Goal: Task Accomplishment & Management: Use online tool/utility

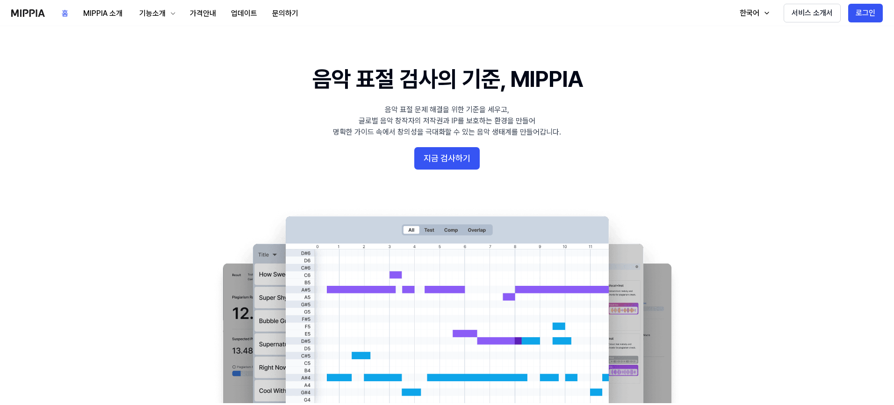
drag, startPoint x: 590, startPoint y: 0, endPoint x: 650, endPoint y: 37, distance: 70.5
click at [464, 157] on button "지금 검사하기" at bounding box center [446, 158] width 65 height 22
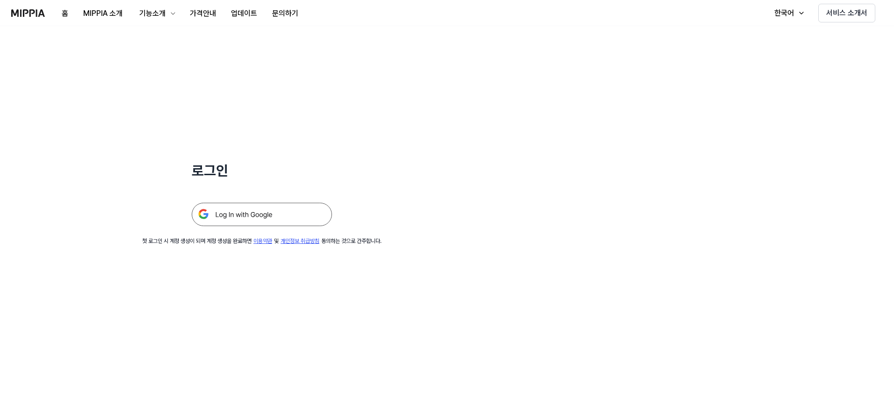
click at [263, 218] on img at bounding box center [262, 214] width 140 height 23
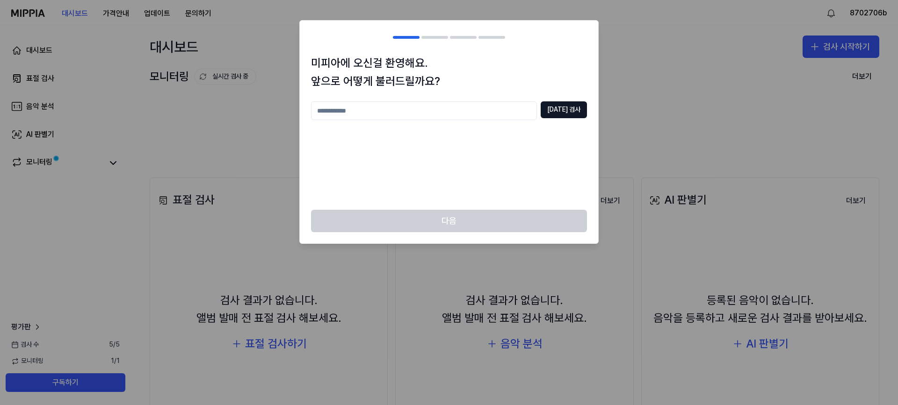
click at [423, 111] on input "text" at bounding box center [424, 110] width 226 height 19
type input "***"
click at [561, 111] on button "[DATE] 검사" at bounding box center [563, 109] width 46 height 17
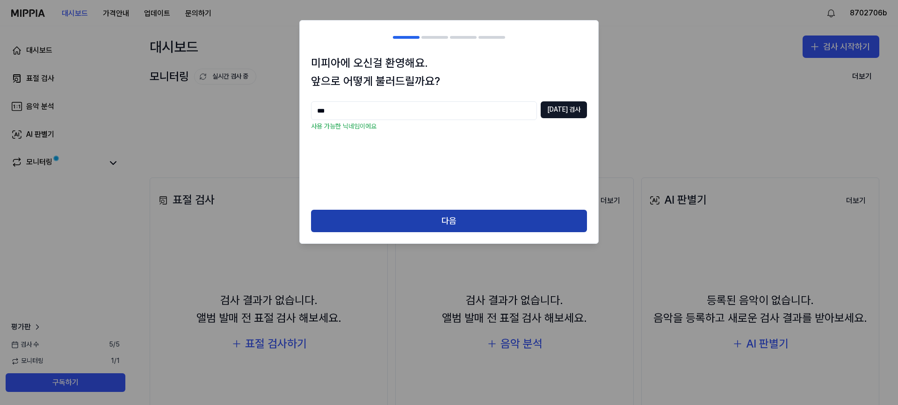
click at [453, 219] on button "다음" at bounding box center [449, 221] width 276 height 22
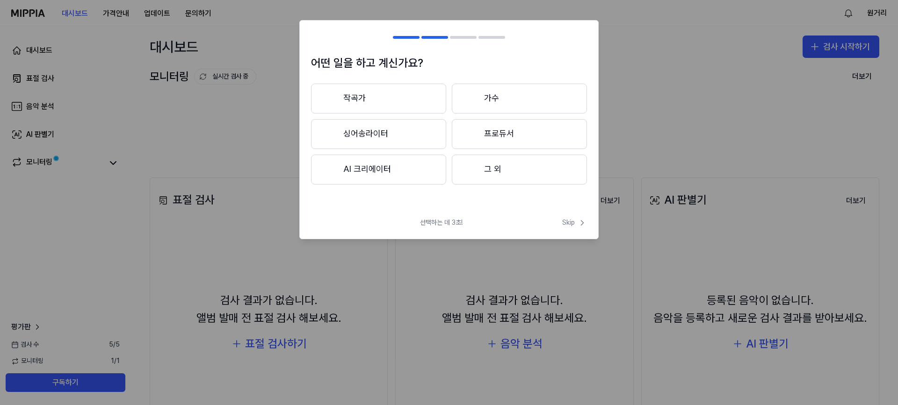
click at [492, 165] on button "그 외" at bounding box center [519, 170] width 135 height 30
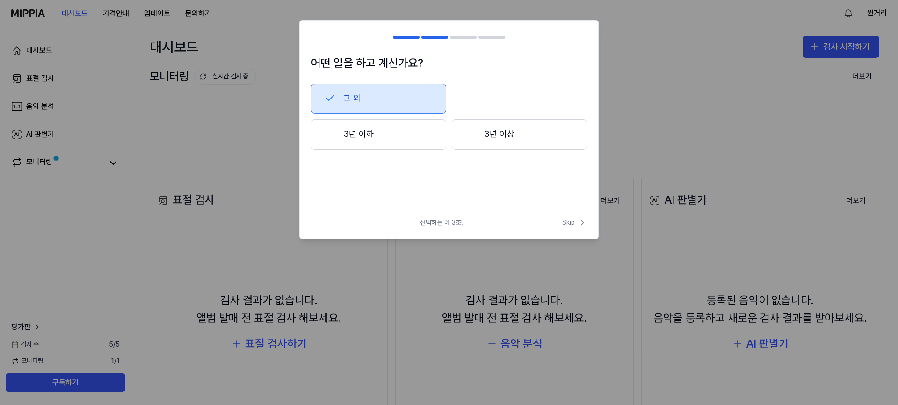
click at [392, 139] on button "3년 이하" at bounding box center [378, 134] width 135 height 31
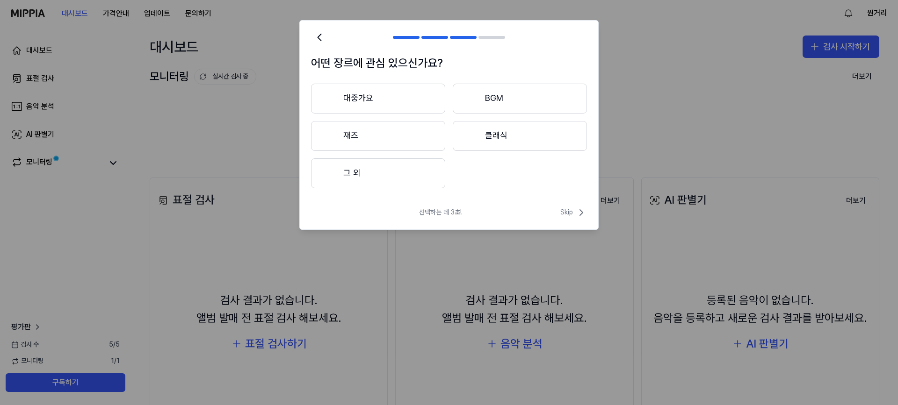
click at [382, 91] on button "대중가요" at bounding box center [378, 99] width 134 height 30
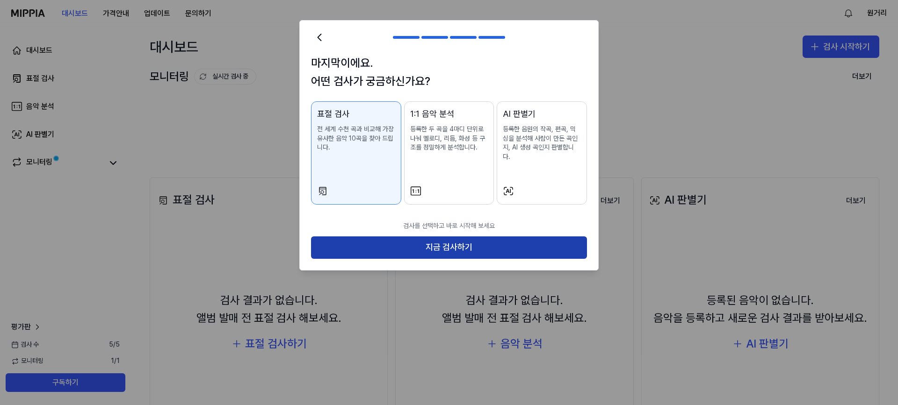
click at [438, 237] on button "지금 검사하기" at bounding box center [449, 248] width 276 height 22
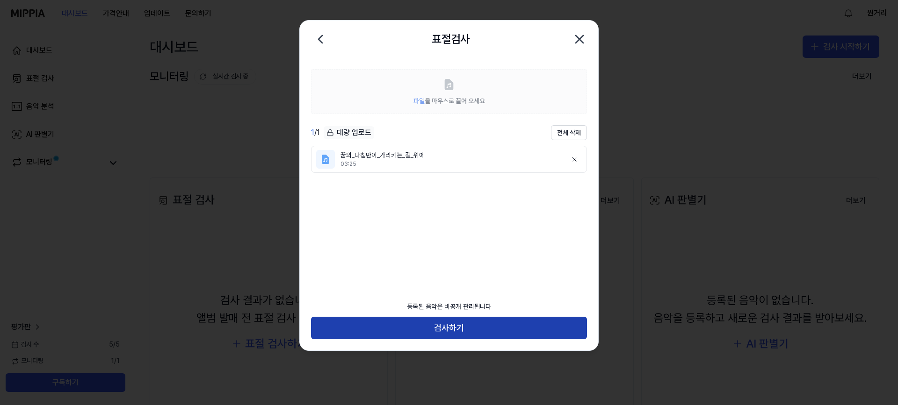
click at [437, 328] on button "검사하기" at bounding box center [449, 328] width 276 height 22
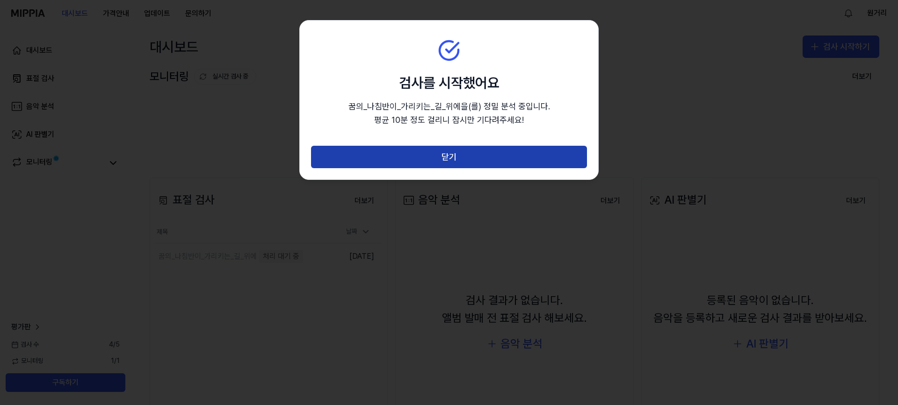
click at [425, 157] on button "닫기" at bounding box center [449, 157] width 276 height 22
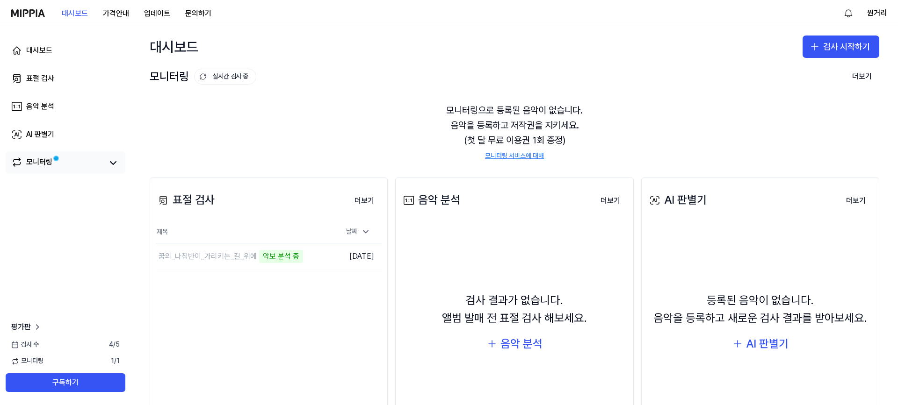
click at [67, 165] on link "모니터링" at bounding box center [57, 163] width 92 height 13
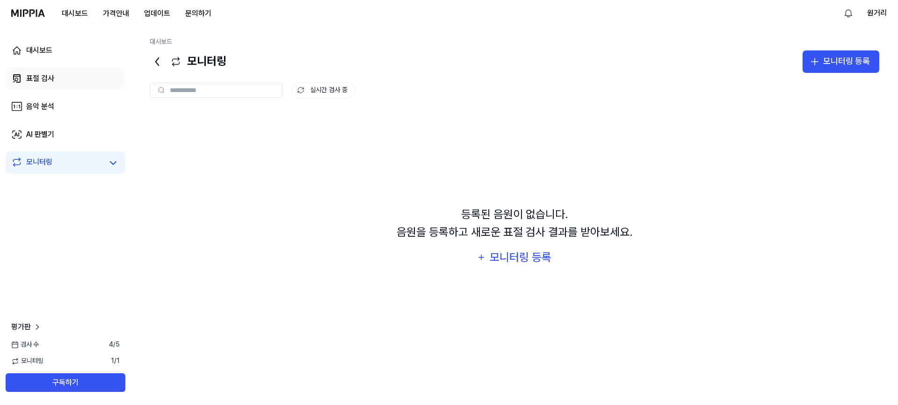
click at [51, 77] on div "표절 검사" at bounding box center [40, 78] width 28 height 11
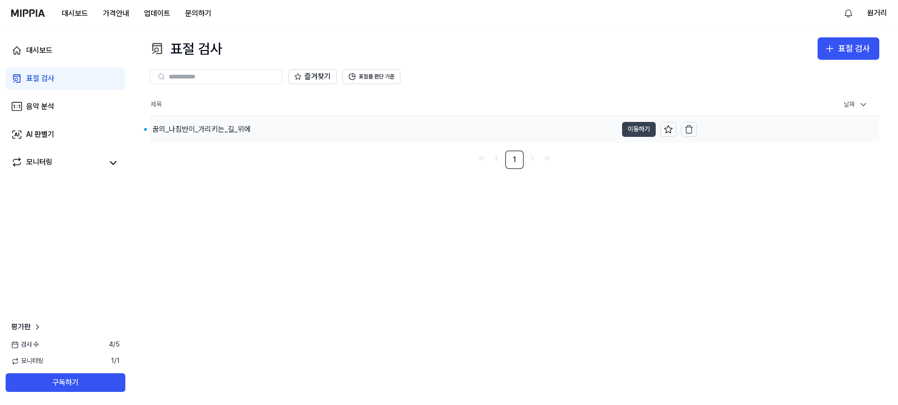
click at [637, 127] on button "이동하기" at bounding box center [639, 129] width 34 height 15
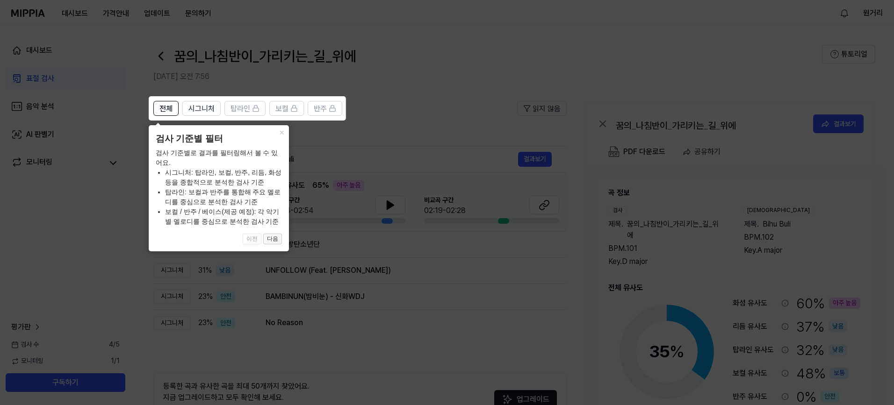
click at [273, 242] on button "다음" at bounding box center [272, 239] width 19 height 11
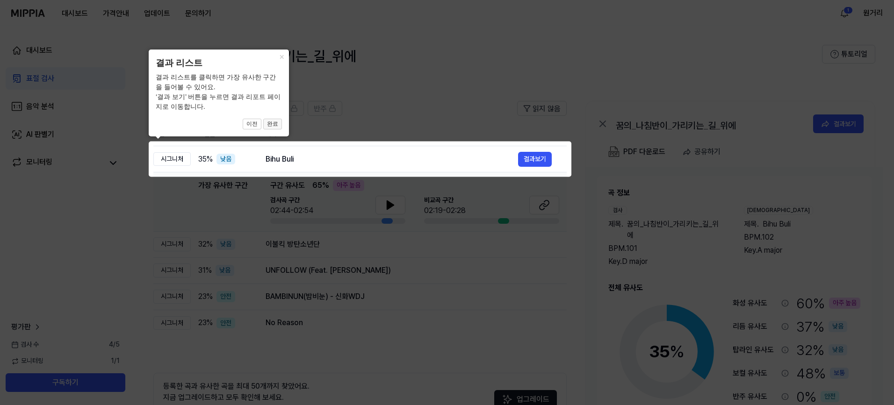
click at [273, 122] on button "완료" at bounding box center [272, 124] width 19 height 11
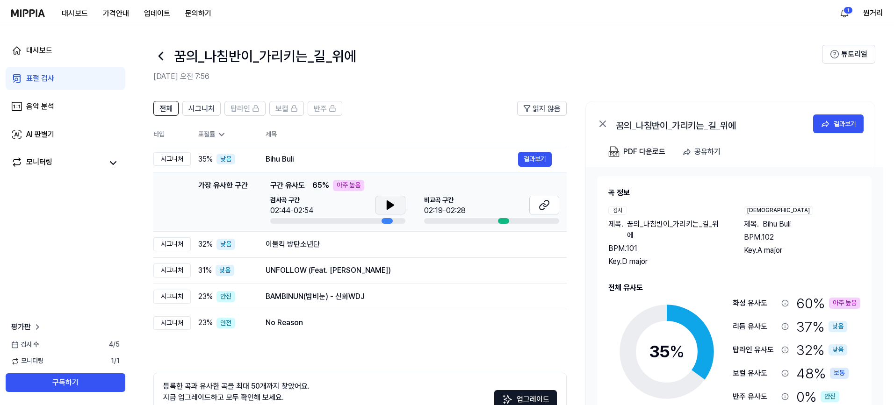
click at [386, 200] on icon at bounding box center [390, 205] width 11 height 11
click at [547, 202] on icon at bounding box center [544, 205] width 11 height 11
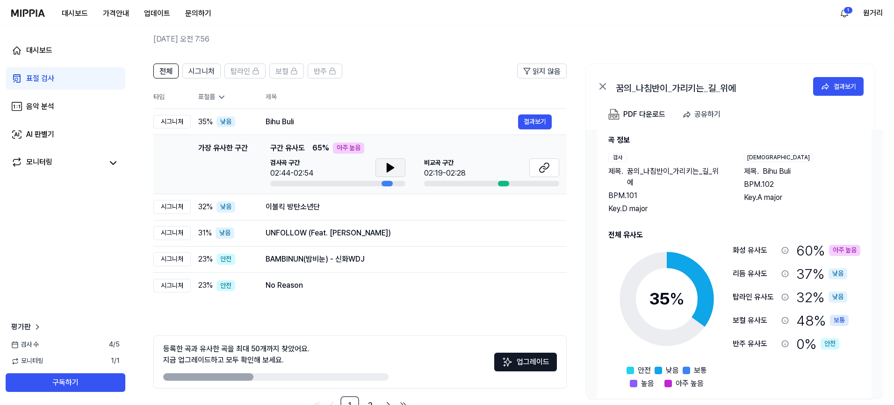
scroll to position [47, 0]
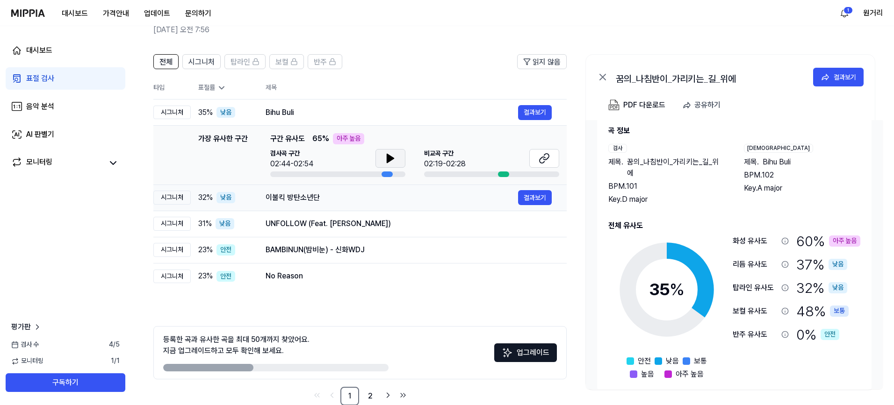
click at [395, 199] on div "이불킥 방탄소년단" at bounding box center [392, 197] width 252 height 11
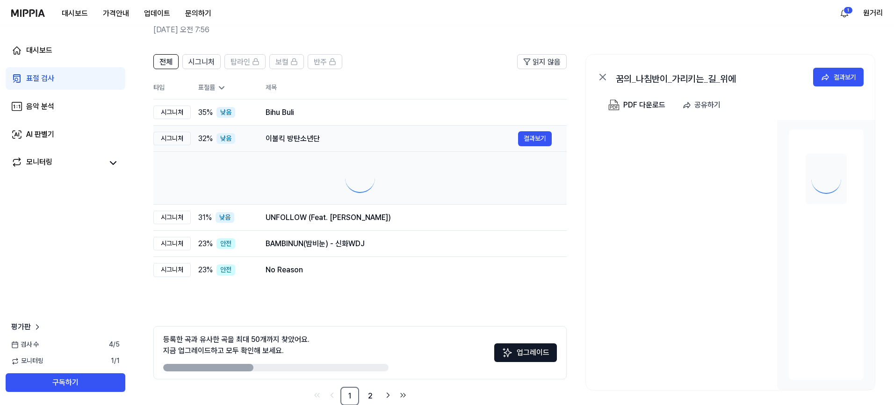
scroll to position [0, 0]
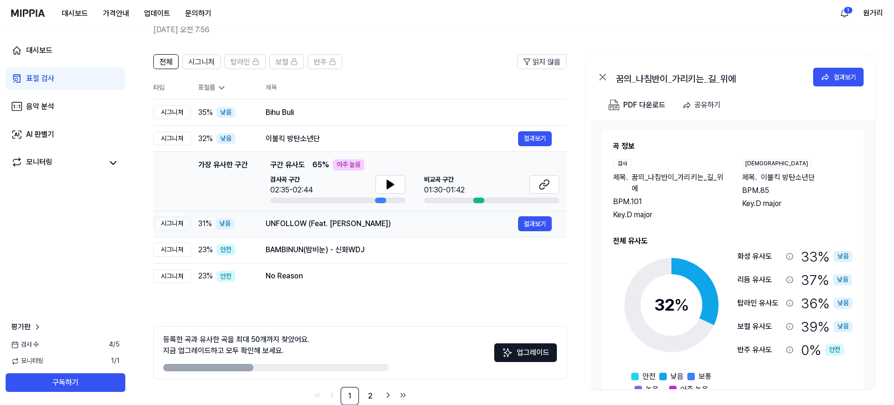
click at [392, 232] on td "UNFOLLOW (Feat. [PERSON_NAME]) 결과보기" at bounding box center [409, 224] width 316 height 26
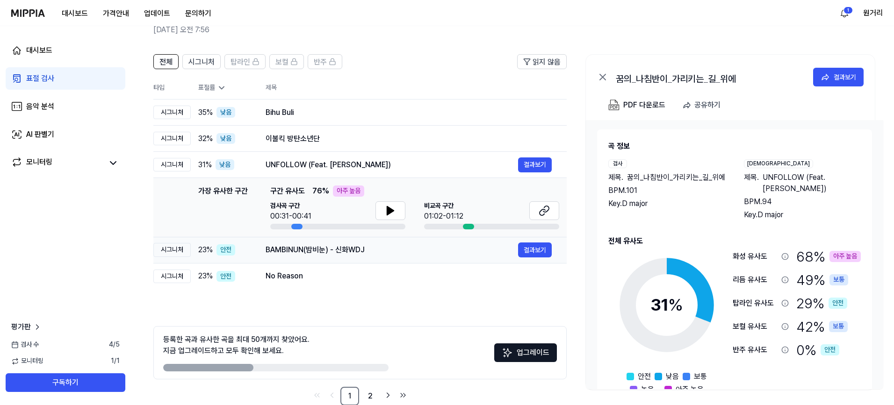
click at [403, 247] on div "BAMBINUN(밤비눈) - 신화WDJ" at bounding box center [392, 250] width 252 height 11
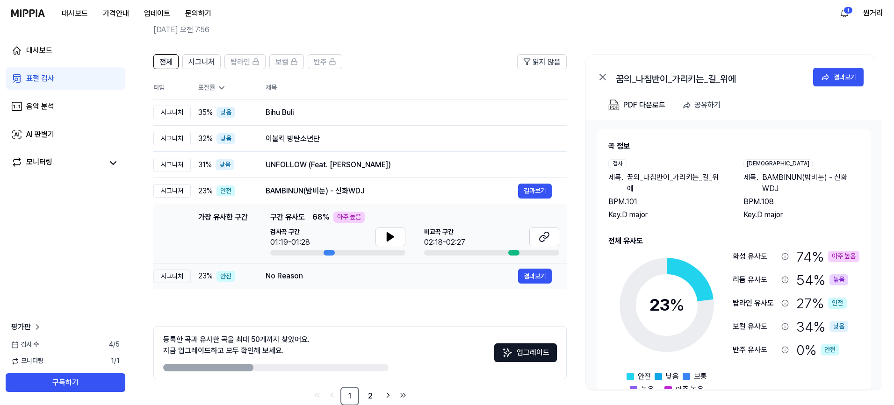
click at [346, 278] on div "No Reason" at bounding box center [392, 276] width 252 height 11
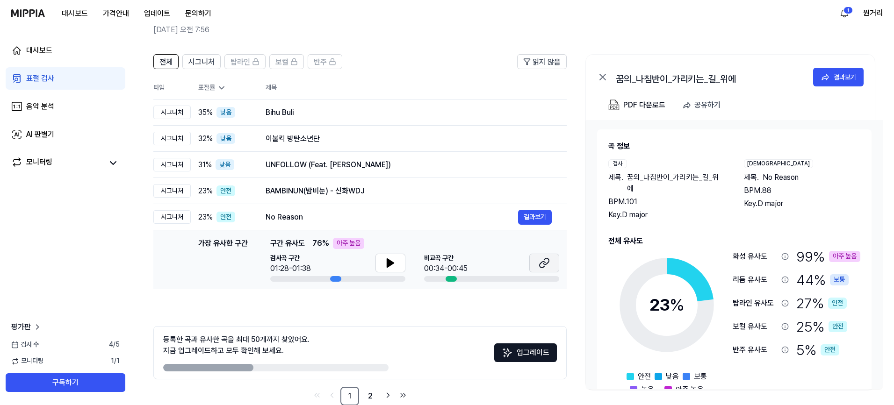
click at [543, 263] on icon at bounding box center [546, 262] width 6 height 6
click at [202, 61] on span "시그니처" at bounding box center [201, 62] width 26 height 11
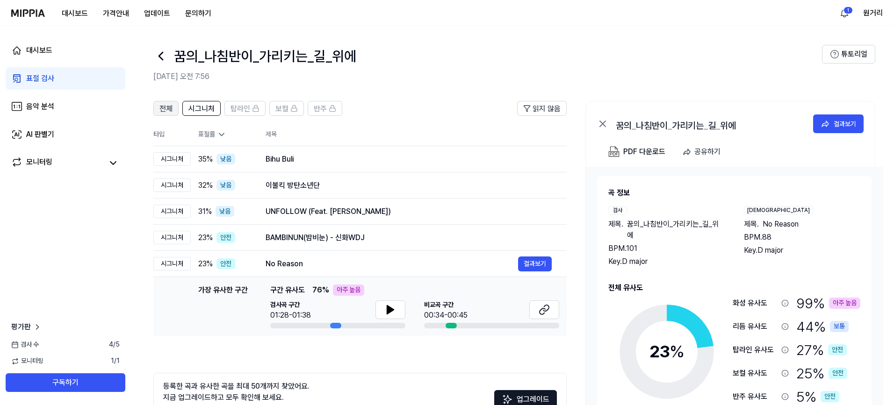
click at [163, 109] on span "전체" at bounding box center [165, 108] width 13 height 11
click at [168, 107] on span "전체" at bounding box center [165, 108] width 13 height 11
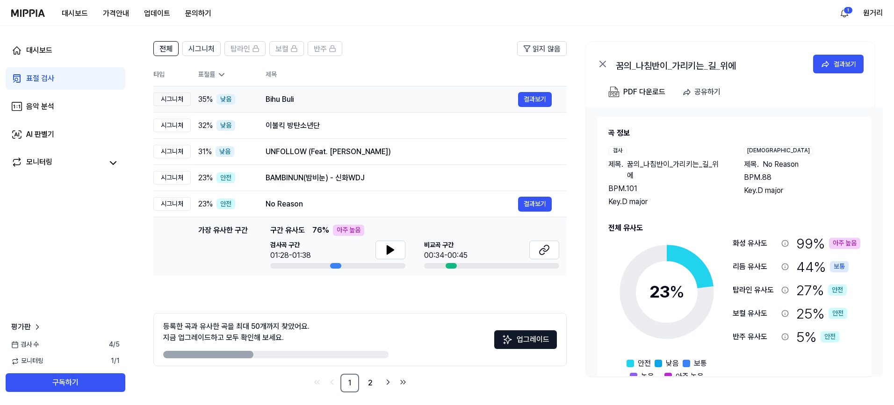
scroll to position [66, 0]
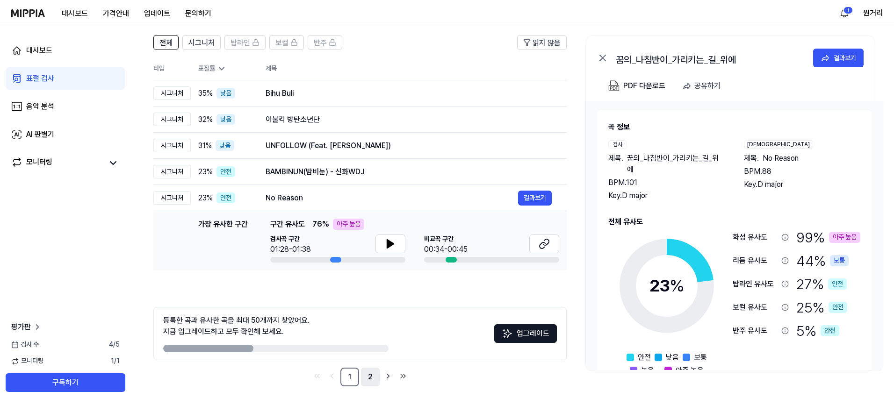
click at [367, 382] on link "2" at bounding box center [370, 377] width 19 height 19
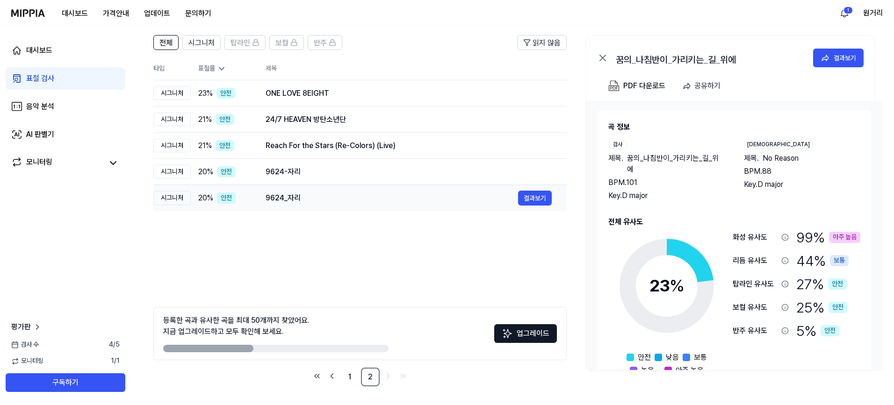
click at [306, 196] on div "9624_자리" at bounding box center [392, 198] width 252 height 11
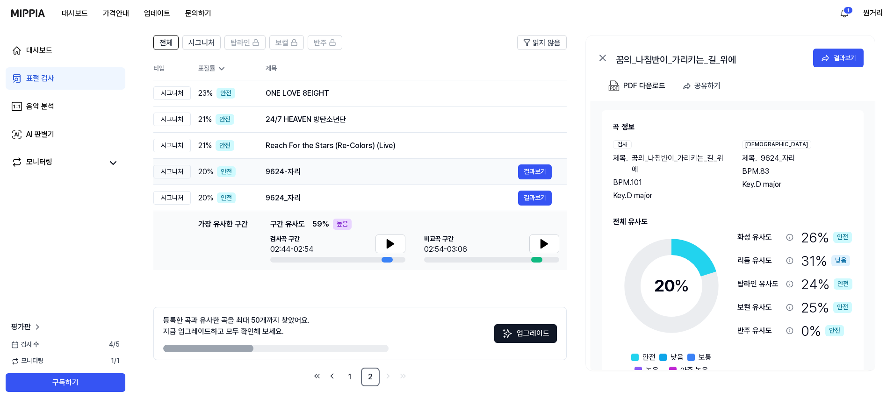
click at [297, 174] on div "9624-자리" at bounding box center [392, 171] width 252 height 11
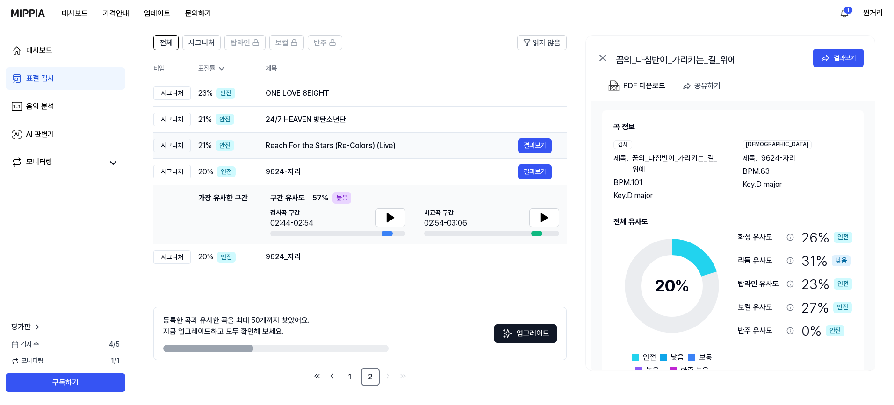
click at [313, 151] on div "Reach For the Stars (Re-Colors) (Live) 결과보기" at bounding box center [409, 145] width 286 height 15
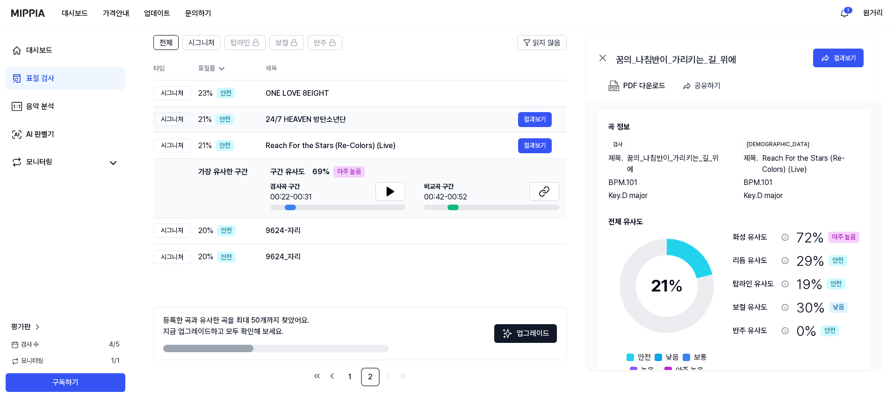
click at [318, 122] on div "24/7 HEAVEN 방탄소년단" at bounding box center [392, 119] width 252 height 11
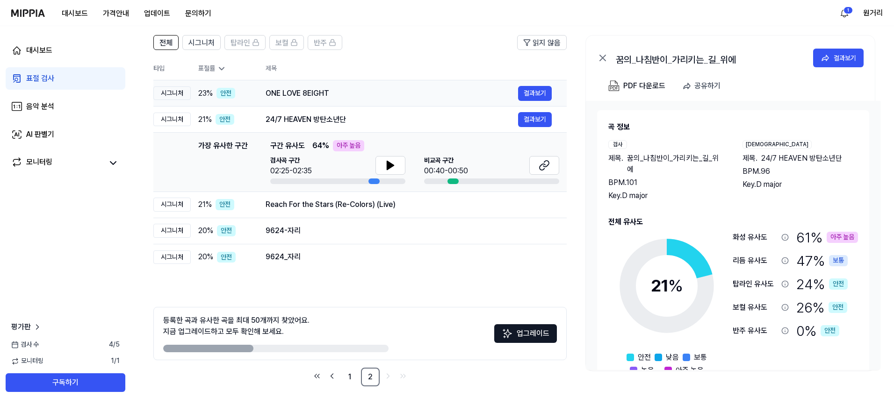
click at [330, 90] on div "ONE LOVE 8EIGHT" at bounding box center [392, 93] width 252 height 11
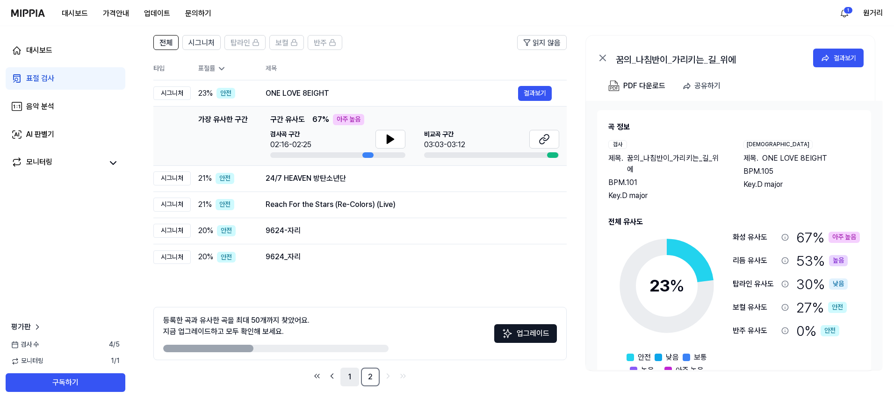
click at [353, 374] on link "1" at bounding box center [349, 377] width 19 height 19
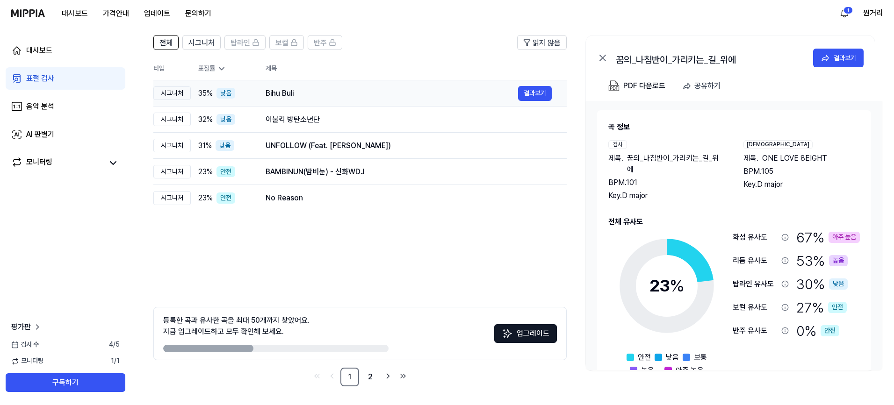
click at [292, 92] on div "Bihu Buli" at bounding box center [392, 93] width 252 height 11
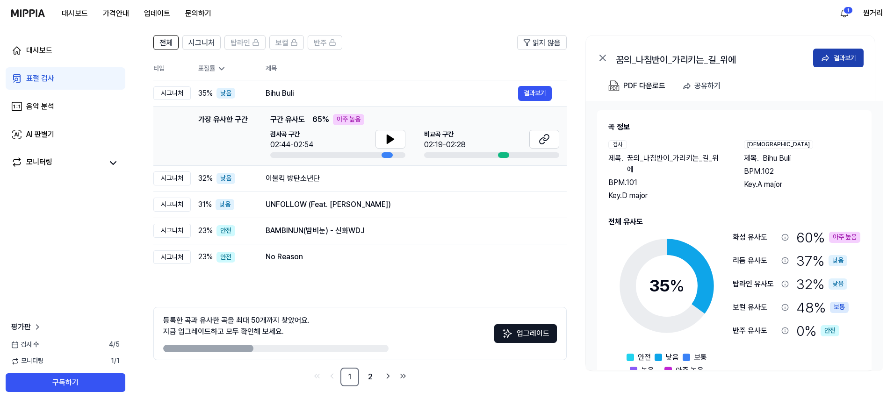
click at [818, 59] on button "결과보기" at bounding box center [838, 58] width 50 height 19
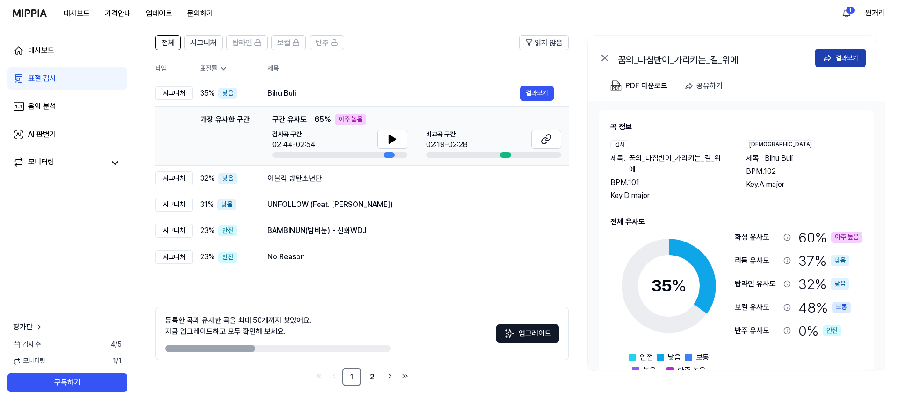
scroll to position [0, 0]
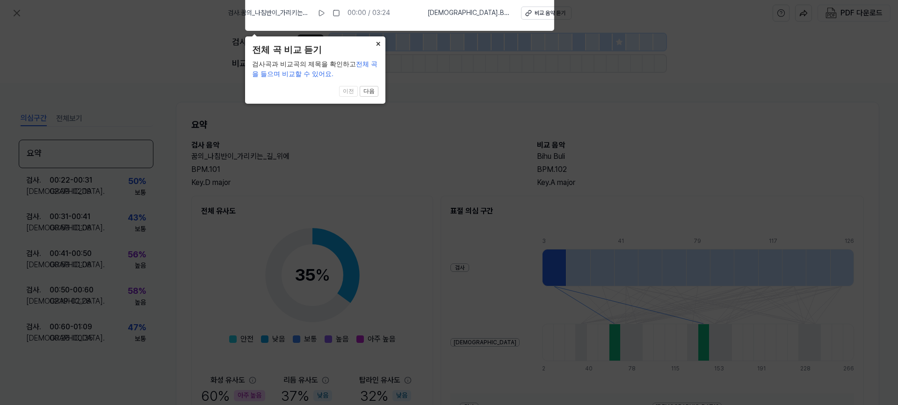
click at [374, 46] on button "×" at bounding box center [377, 42] width 15 height 13
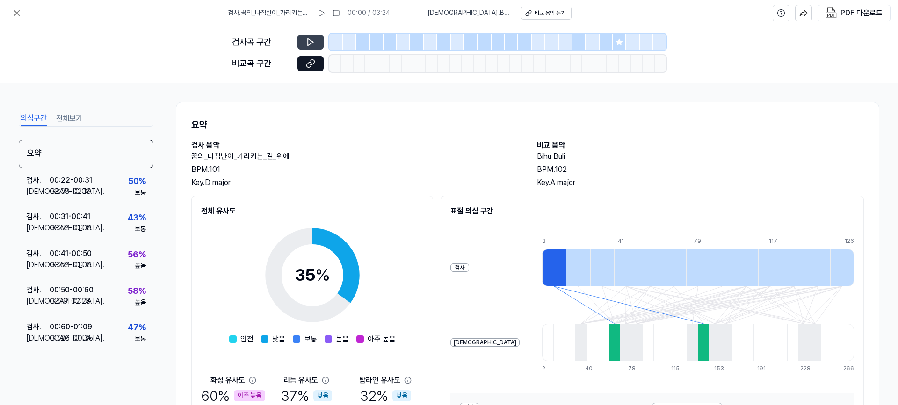
click at [309, 41] on icon at bounding box center [310, 41] width 9 height 9
click at [65, 120] on button "전체보기" at bounding box center [69, 118] width 26 height 15
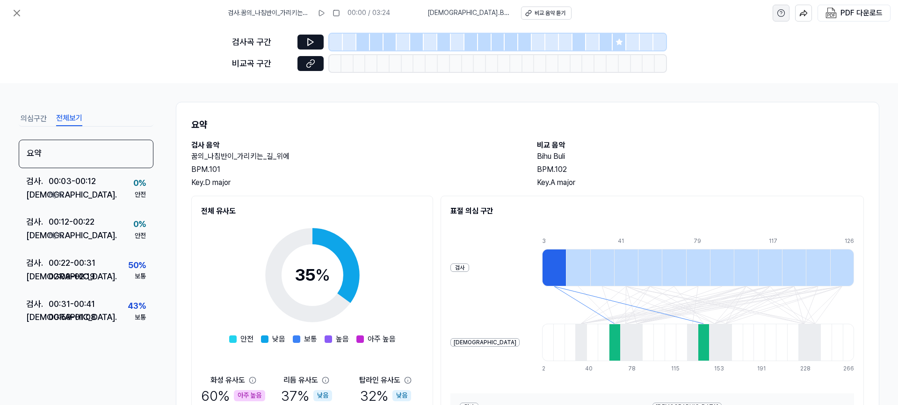
click at [782, 13] on icon "help" at bounding box center [781, 12] width 2 height 2
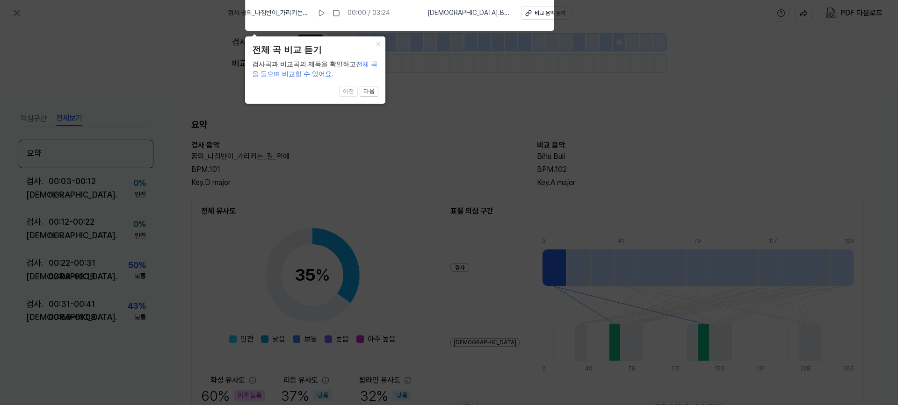
click at [653, 101] on icon at bounding box center [449, 200] width 898 height 410
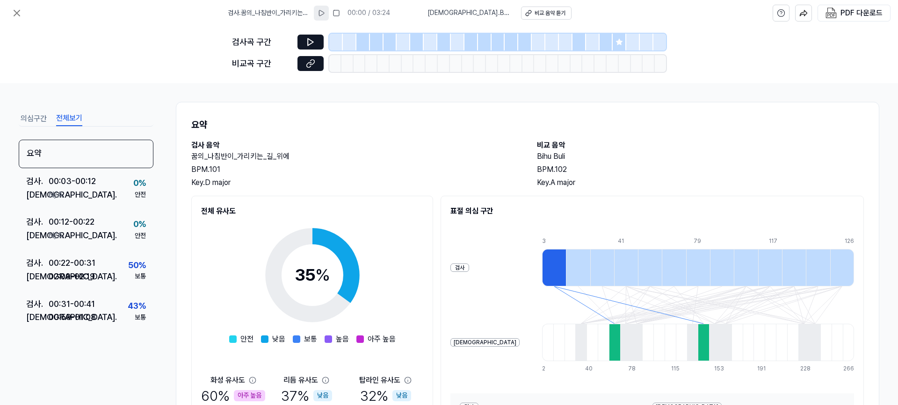
click at [329, 8] on button at bounding box center [321, 13] width 15 height 15
click at [344, 14] on button at bounding box center [336, 13] width 15 height 15
click at [14, 14] on icon at bounding box center [16, 12] width 11 height 11
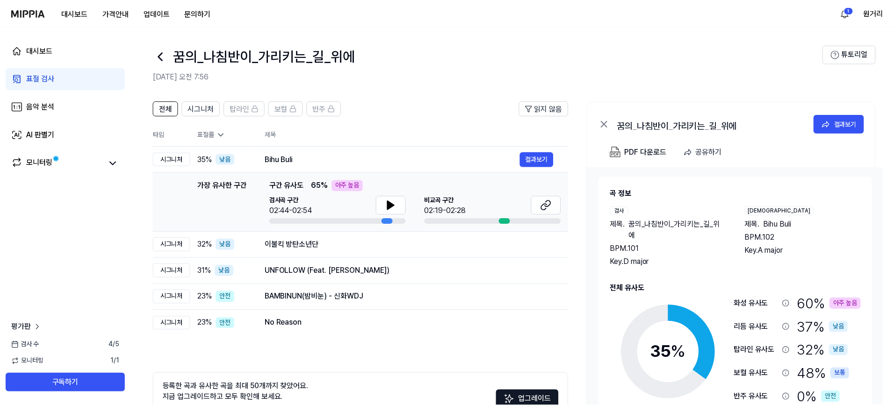
scroll to position [66, 0]
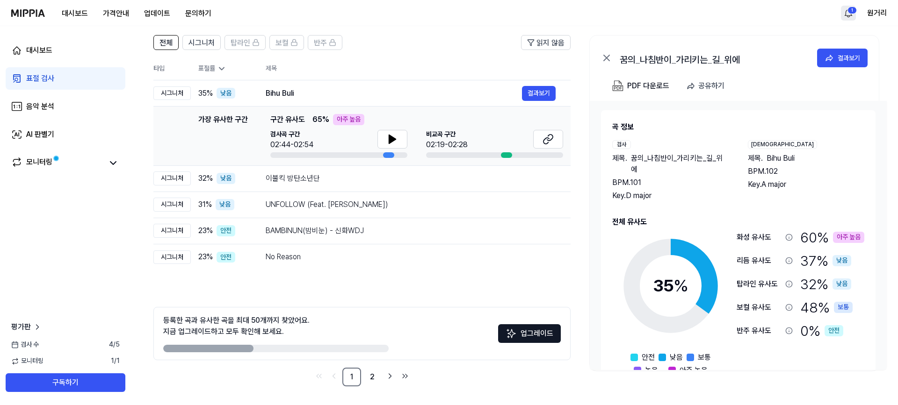
click at [847, 15] on html "대시보드 가격안내 업데이트 문의하기 1 원거리 대시보드 표절 검사 음악 분석 AI 판별기 모니터링 평가판 검사 [DATE] 모니터링 1 / 1…" at bounding box center [449, 136] width 898 height 405
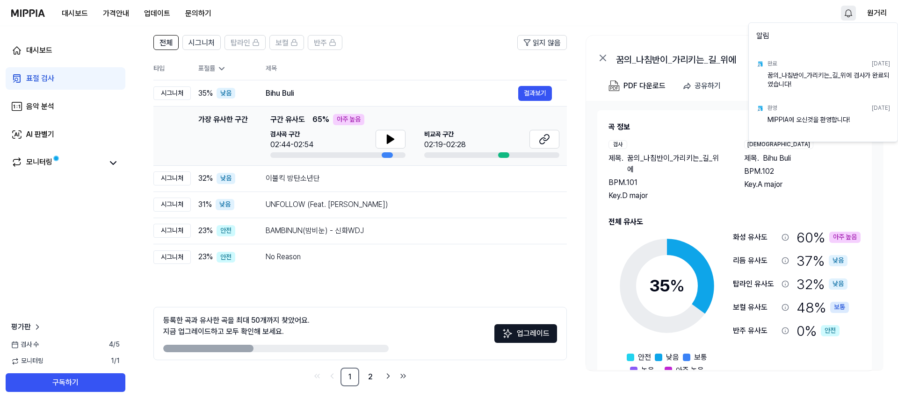
click at [820, 78] on div "꿈의_나침반이_가리키는_길_위에 검사가 완료되었습니다!" at bounding box center [828, 80] width 122 height 19
click at [845, 180] on html "대시보드 가격안내 업데이트 문의하기 원거리 대시보드 표절 검사 음악 분석 AI 판별기 모니터링 평가판 검사 [DATE] 모니터링 1 / 1 구…" at bounding box center [449, 136] width 898 height 405
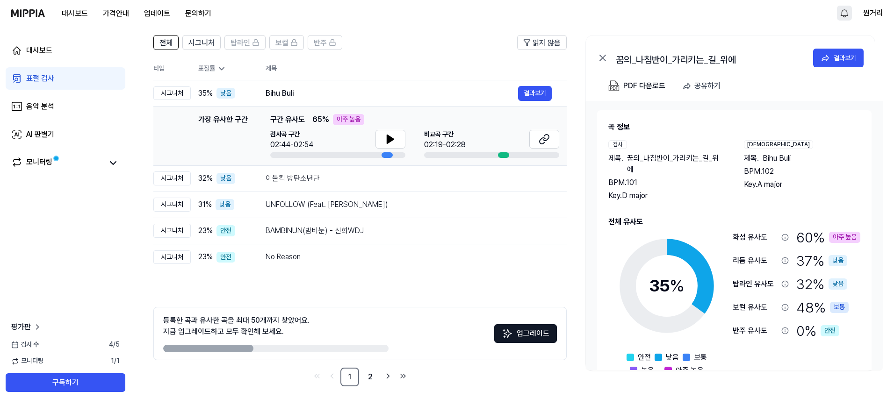
click at [46, 82] on div "표절 검사" at bounding box center [40, 78] width 28 height 11
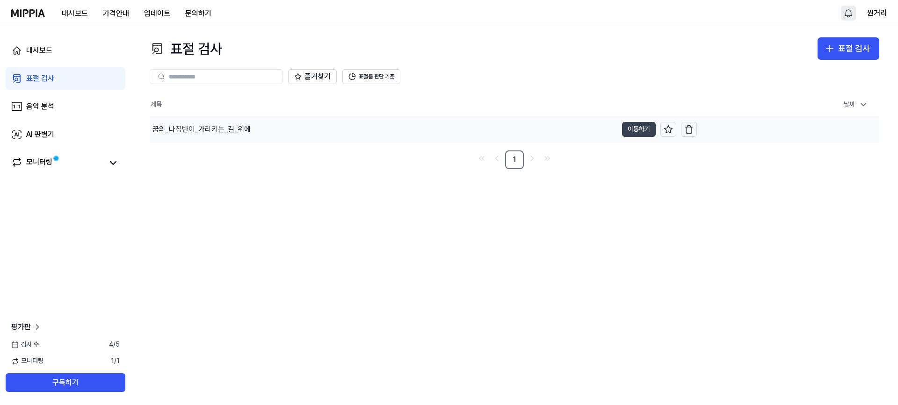
click at [639, 132] on button "이동하기" at bounding box center [639, 129] width 34 height 15
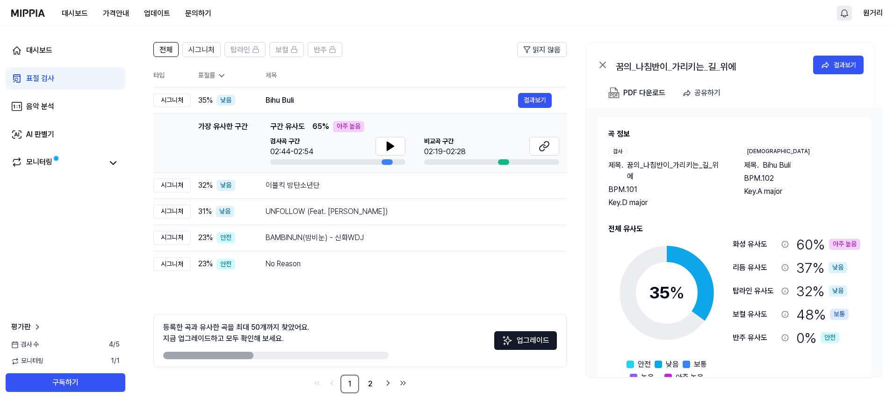
scroll to position [66, 0]
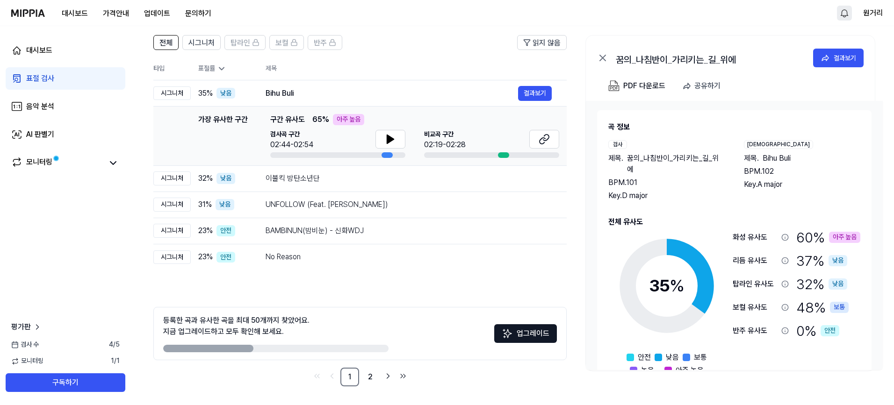
click at [217, 65] on icon at bounding box center [221, 68] width 9 height 9
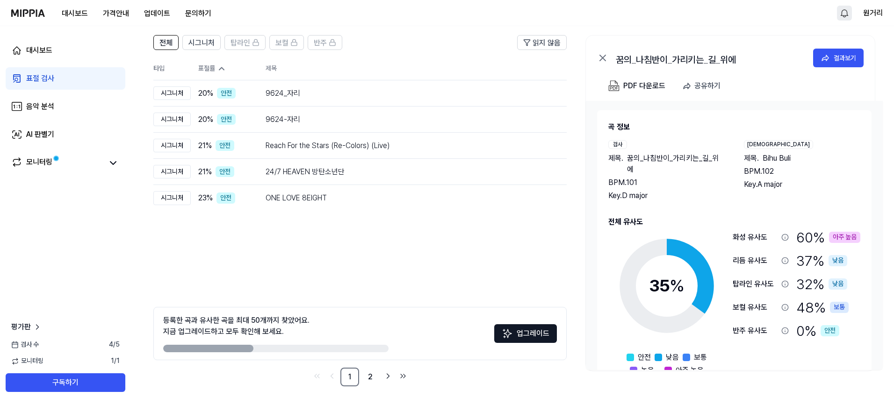
click at [217, 65] on icon at bounding box center [221, 68] width 9 height 9
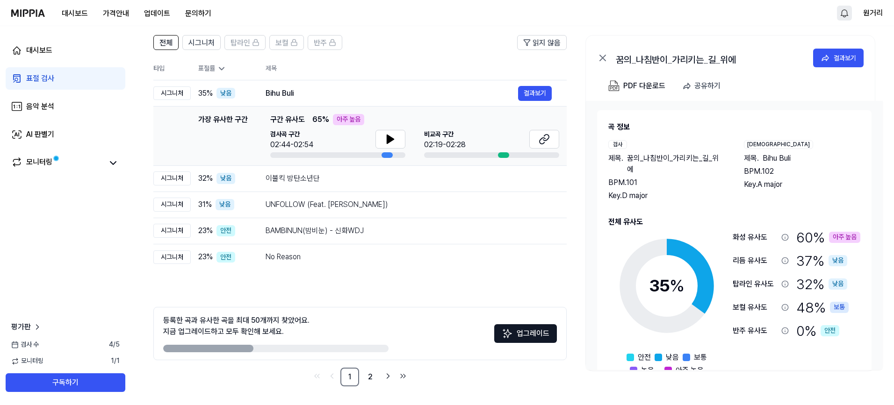
click at [602, 59] on icon at bounding box center [603, 58] width 6 height 6
click at [601, 58] on icon at bounding box center [602, 57] width 11 height 11
click at [542, 41] on span "읽지 않음" at bounding box center [547, 42] width 28 height 11
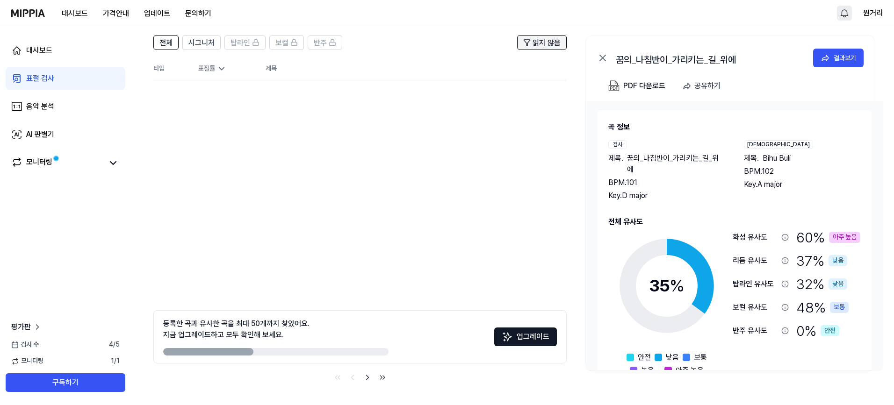
scroll to position [0, 0]
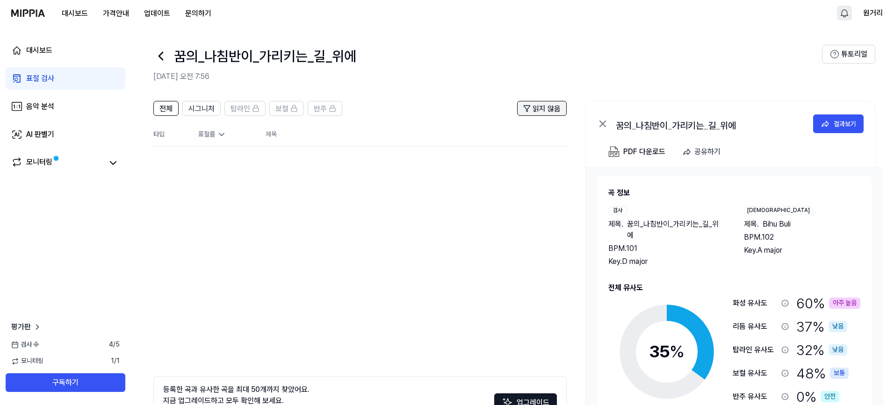
click at [543, 103] on span "읽지 않음" at bounding box center [547, 108] width 28 height 11
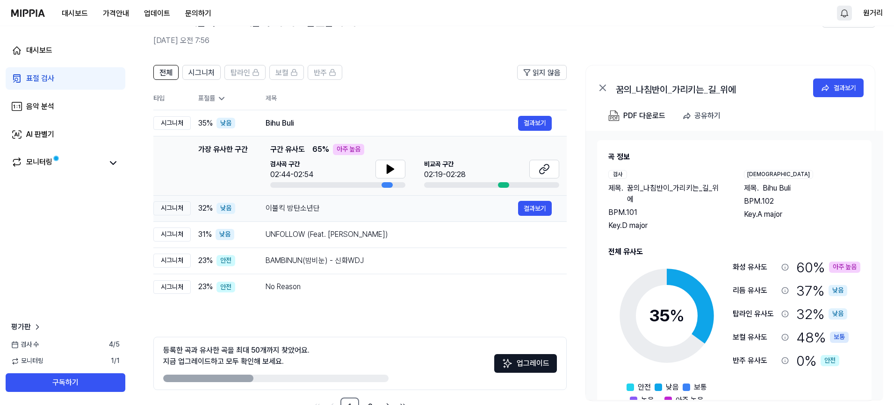
scroll to position [66, 0]
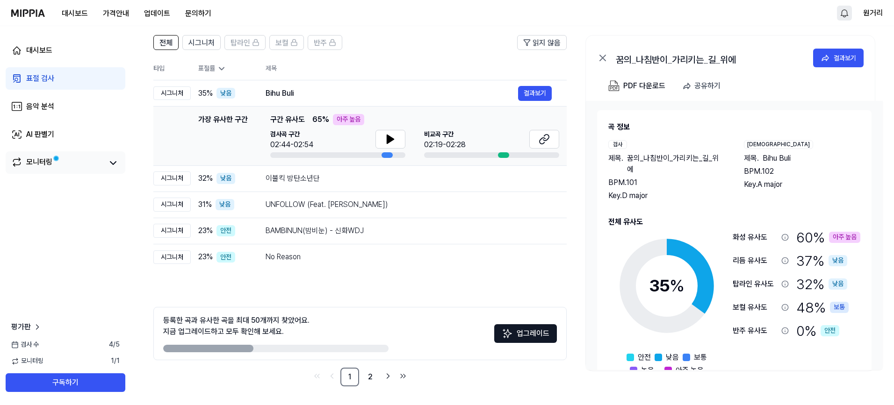
click at [58, 158] on span at bounding box center [56, 159] width 4 height 4
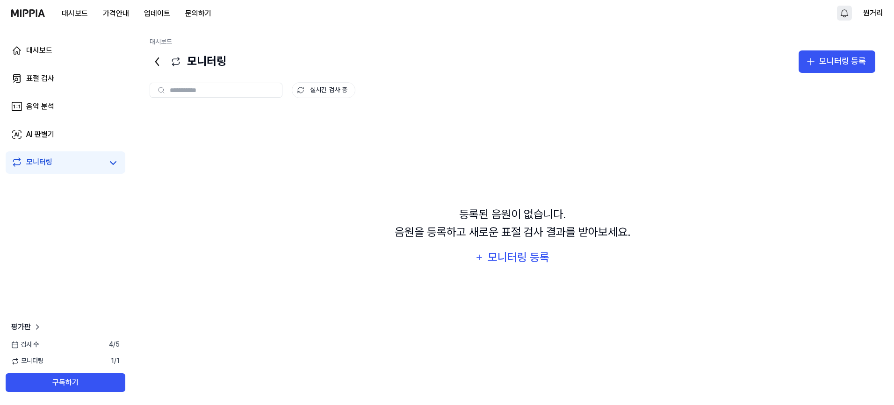
scroll to position [0, 0]
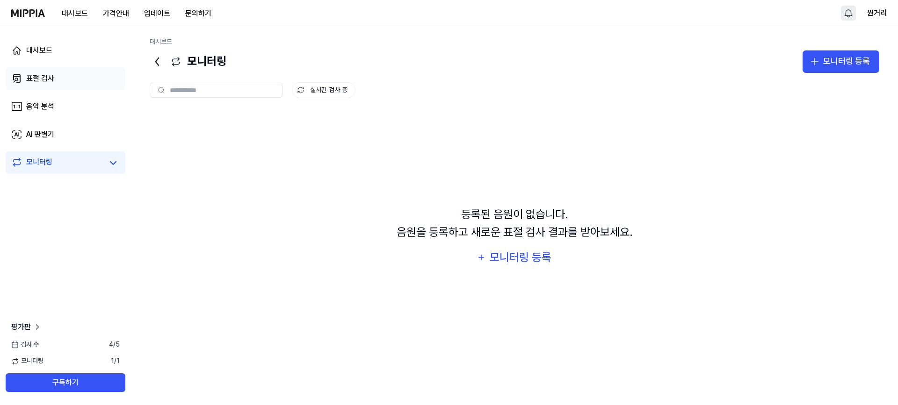
click at [54, 77] on link "표절 검사" at bounding box center [66, 78] width 120 height 22
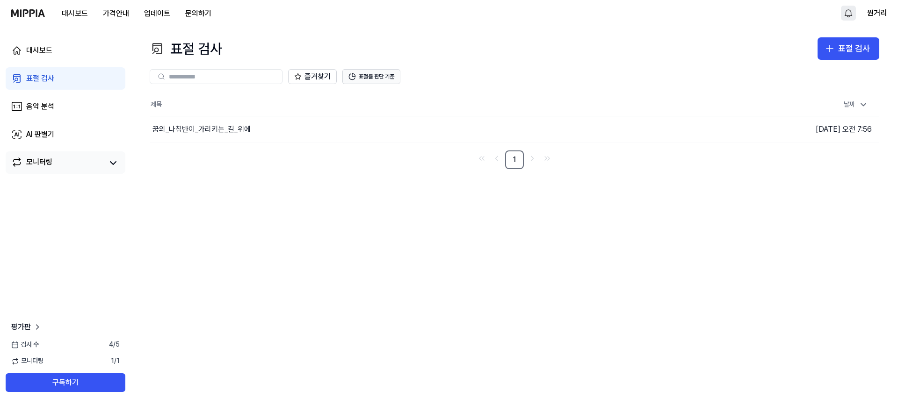
click at [377, 73] on button "표절률 판단 기준" at bounding box center [371, 76] width 58 height 15
click at [216, 131] on div "꿈의_나침반이_가리키는_길_위에" at bounding box center [201, 129] width 98 height 11
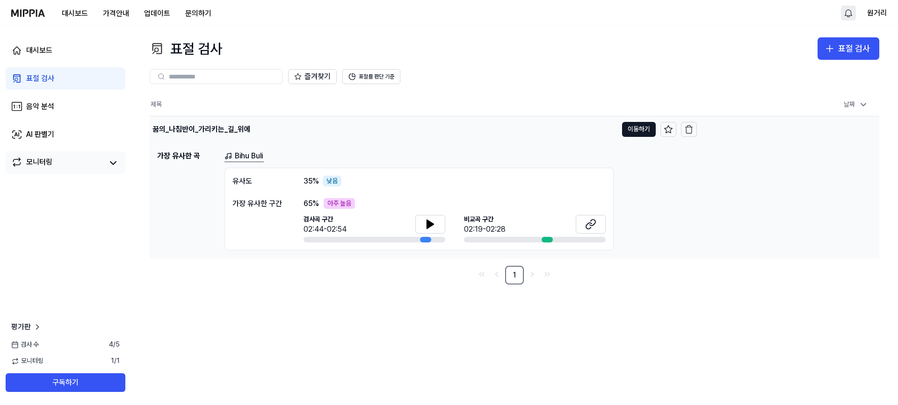
click at [216, 131] on div "꿈의_나침반이_가리키는_길_위에" at bounding box center [201, 129] width 98 height 11
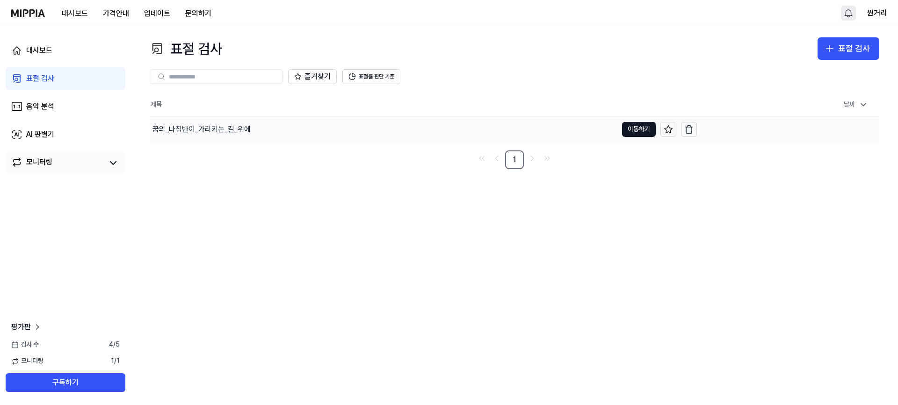
click at [216, 131] on div "꿈의_나침반이_가리키는_길_위에" at bounding box center [201, 129] width 98 height 11
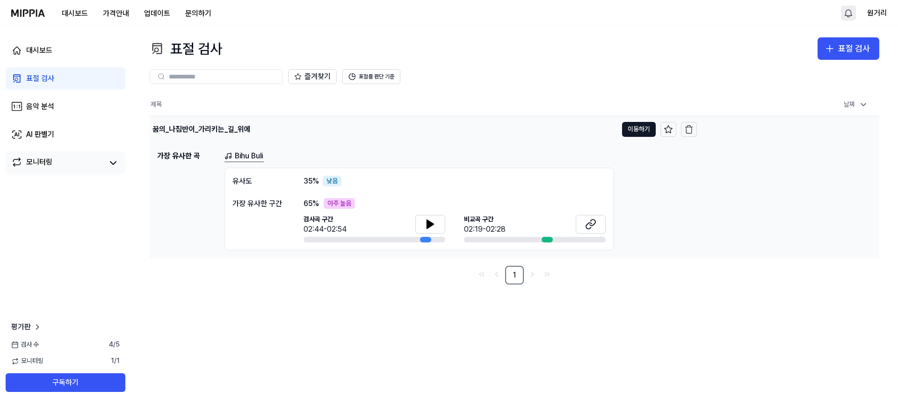
click at [216, 131] on div "꿈의_나침반이_가리키는_길_위에" at bounding box center [201, 129] width 98 height 11
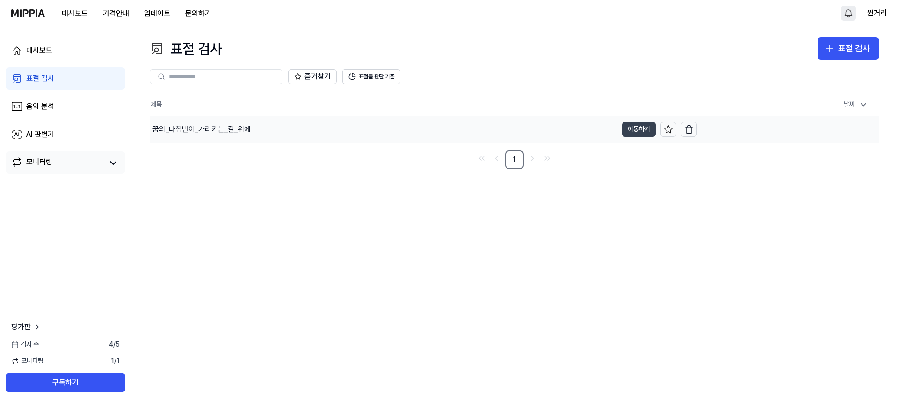
click at [642, 130] on button "이동하기" at bounding box center [639, 129] width 34 height 15
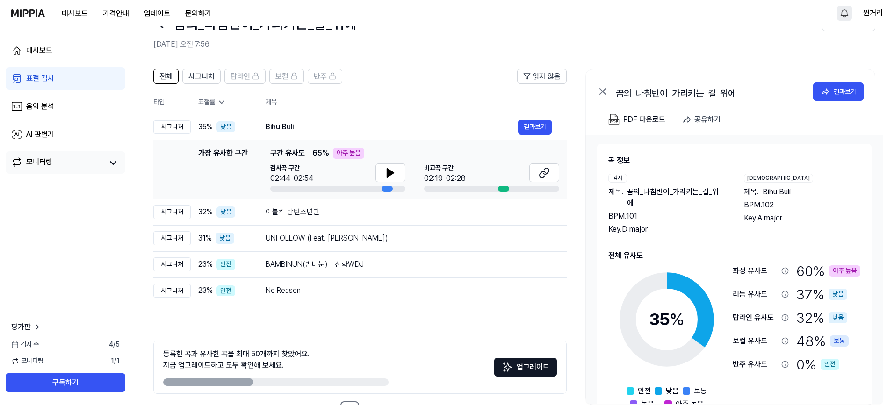
scroll to position [66, 0]
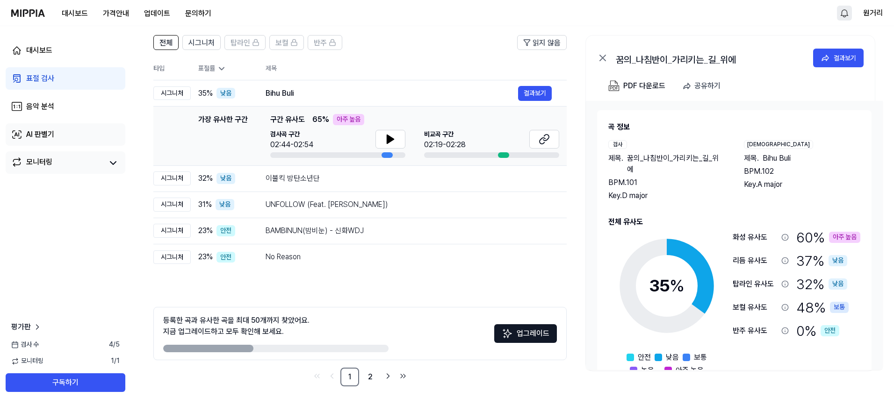
click at [53, 123] on link "AI 판별기" at bounding box center [66, 134] width 120 height 22
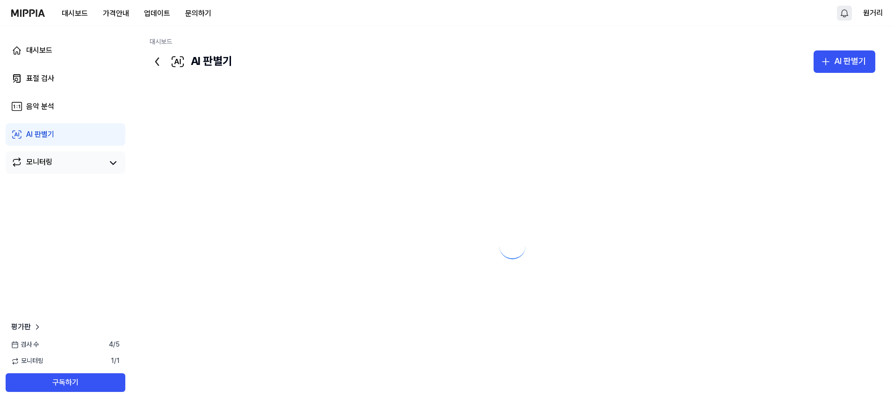
scroll to position [0, 0]
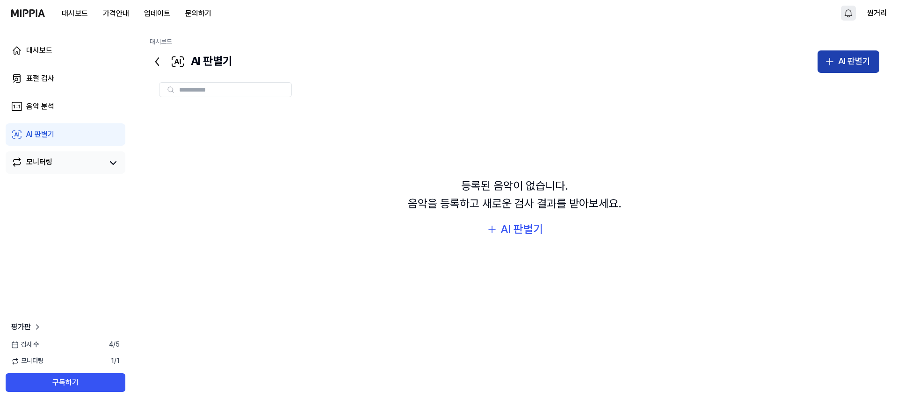
click at [851, 55] on div "AI 판별기" at bounding box center [854, 62] width 32 height 14
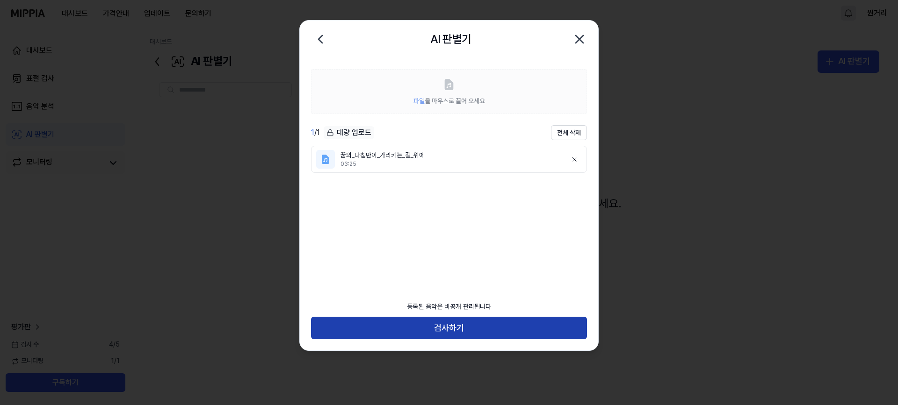
click at [443, 322] on button "검사하기" at bounding box center [449, 328] width 276 height 22
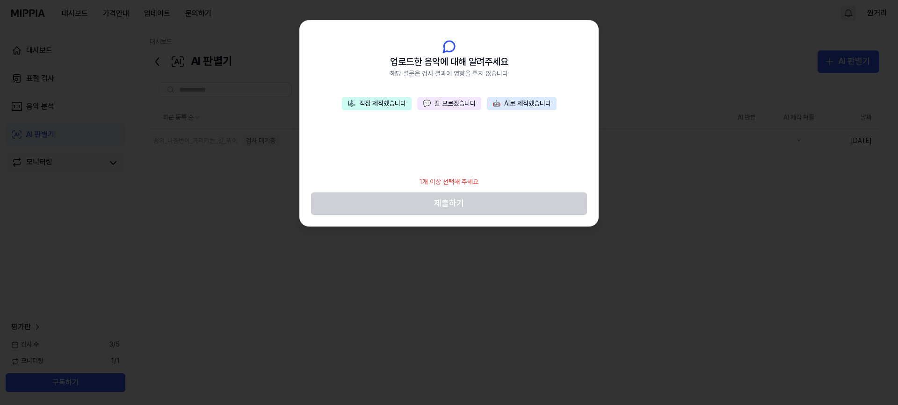
click at [461, 108] on button "💬 잘 모르겠습니다" at bounding box center [449, 103] width 64 height 13
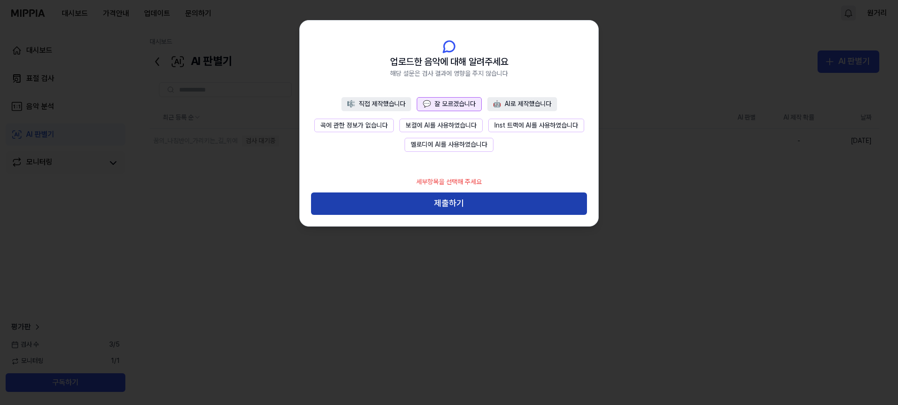
click at [470, 200] on button "제출하기" at bounding box center [449, 204] width 276 height 22
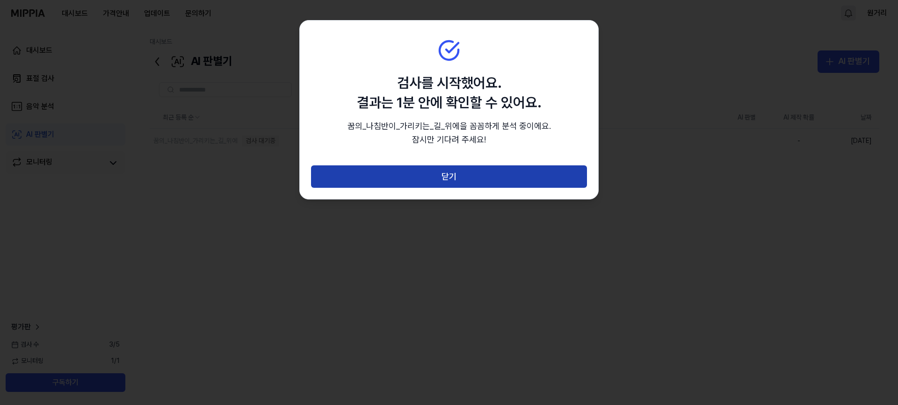
click at [480, 176] on button "닫기" at bounding box center [449, 177] width 276 height 22
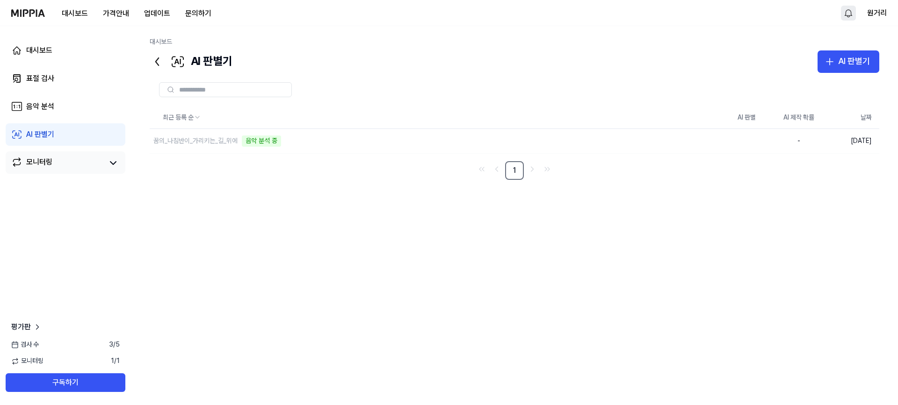
click at [42, 324] on div "평가판" at bounding box center [65, 327] width 131 height 11
click at [31, 325] on link "평가판" at bounding box center [26, 327] width 31 height 11
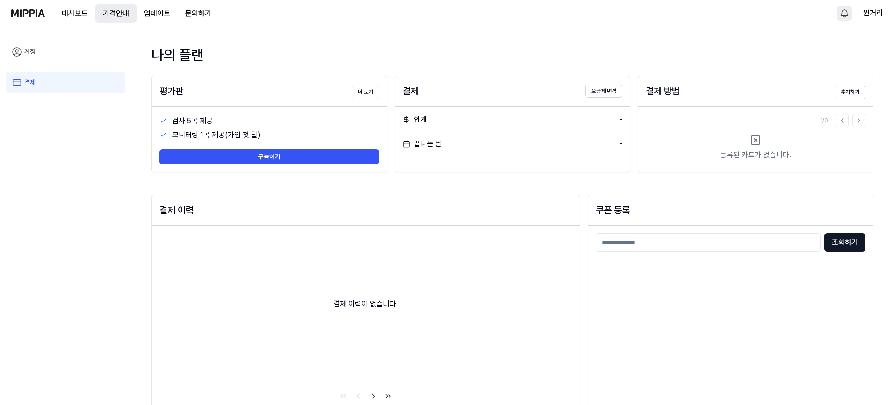
click at [122, 12] on button "가격안내" at bounding box center [115, 13] width 41 height 19
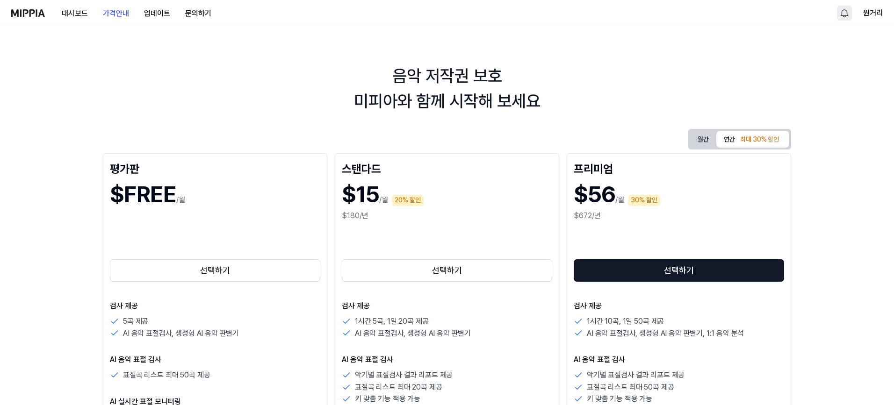
click at [14, 10] on img at bounding box center [28, 12] width 34 height 7
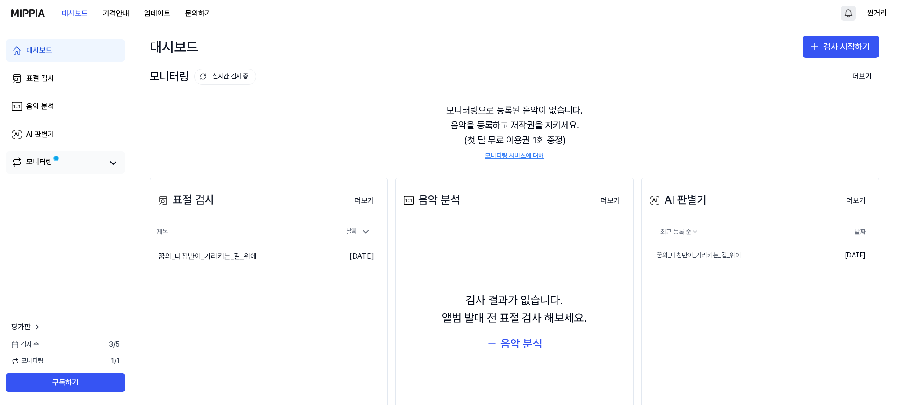
click at [43, 157] on div "모니터링" at bounding box center [39, 163] width 26 height 13
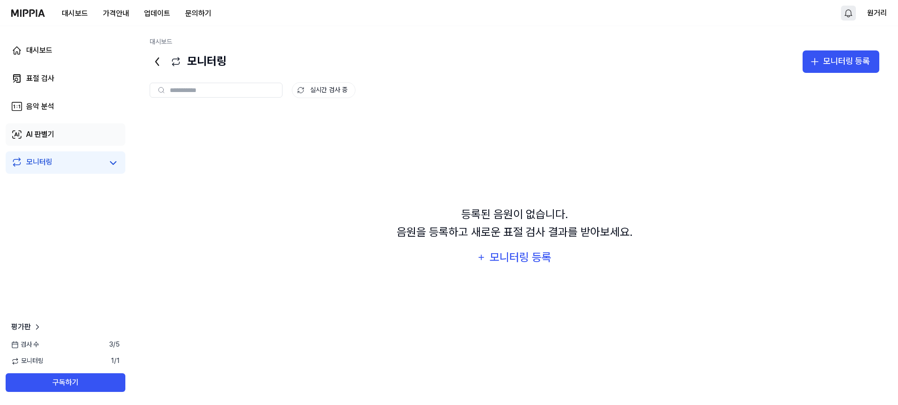
click at [65, 129] on link "AI 판별기" at bounding box center [66, 134] width 120 height 22
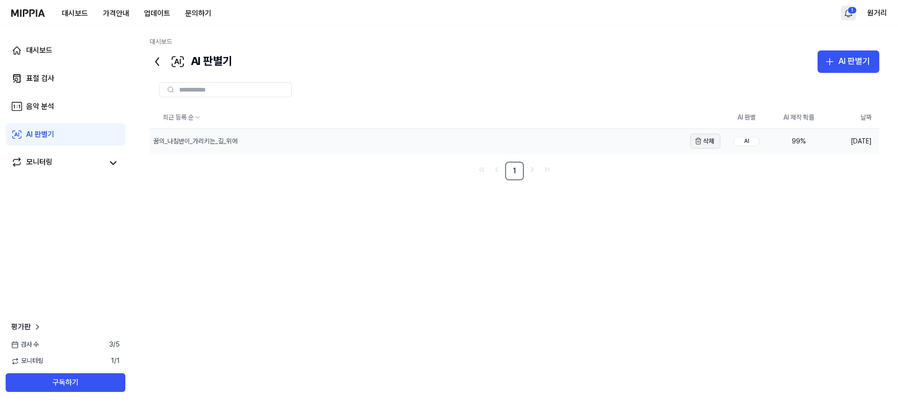
click at [711, 137] on button "삭제" at bounding box center [705, 141] width 30 height 15
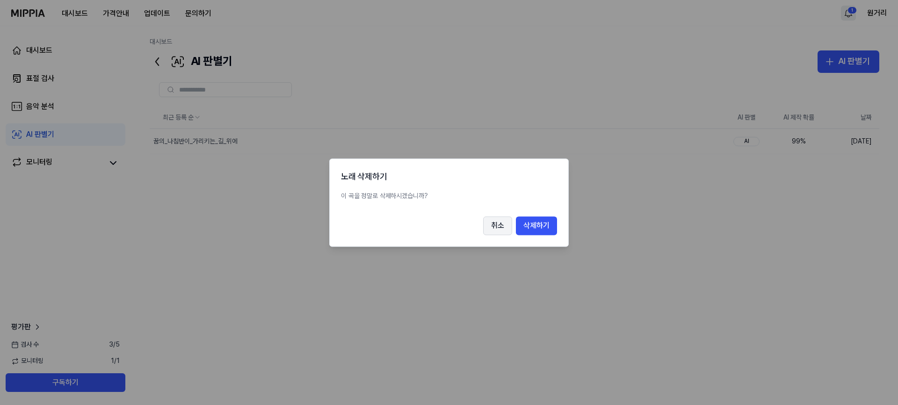
click at [490, 229] on button "취소" at bounding box center [497, 225] width 29 height 19
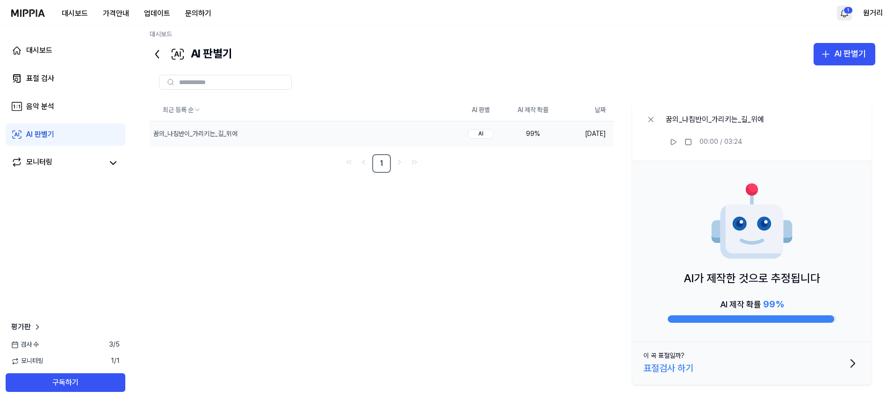
scroll to position [10, 0]
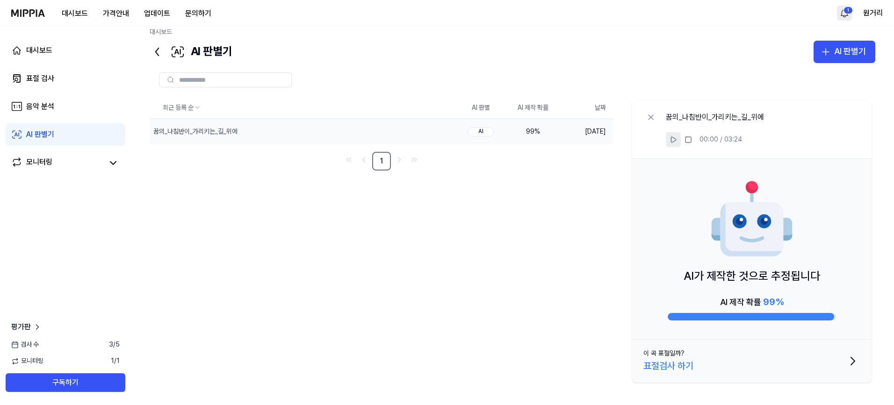
click at [673, 137] on icon at bounding box center [673, 140] width 5 height 6
click at [688, 143] on rect at bounding box center [688, 140] width 6 height 6
click at [853, 15] on div "1 원거리" at bounding box center [860, 13] width 46 height 15
click at [846, 14] on html "대시보드 가격안내 업데이트 문의하기 1 원거리 대시보드 표절 검사 음악 분석 AI 판별기 모니터링 평가판 검사 [DATE] 모니터링 1 / 1…" at bounding box center [447, 192] width 894 height 405
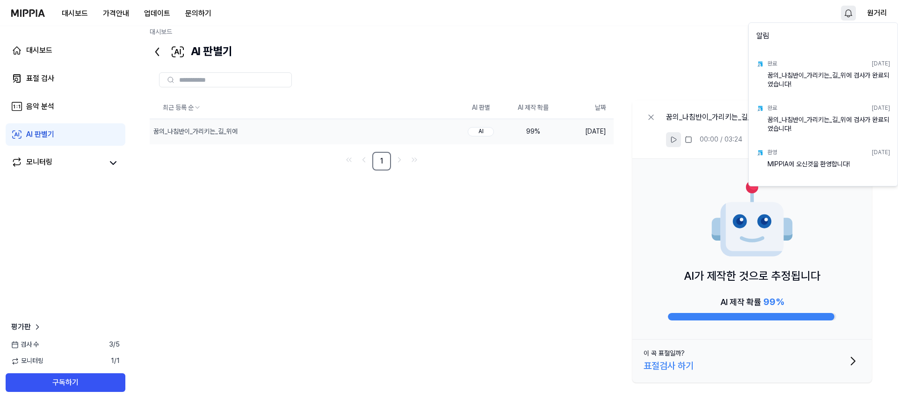
click at [848, 15] on html "대시보드 가격안내 업데이트 문의하기 원거리 대시보드 표절 검사 음악 분석 AI 판별기 모니터링 평가판 검사 [DATE] 모니터링 1 / 1 구…" at bounding box center [449, 192] width 898 height 405
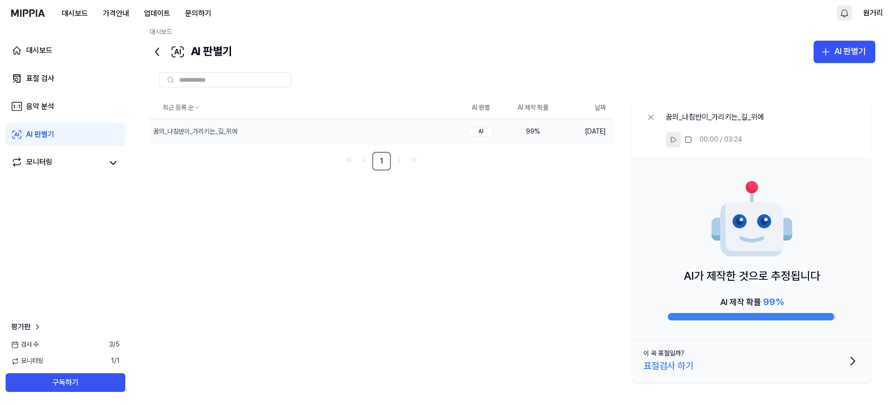
click at [677, 141] on icon at bounding box center [673, 139] width 7 height 7
click at [647, 113] on icon at bounding box center [650, 117] width 9 height 9
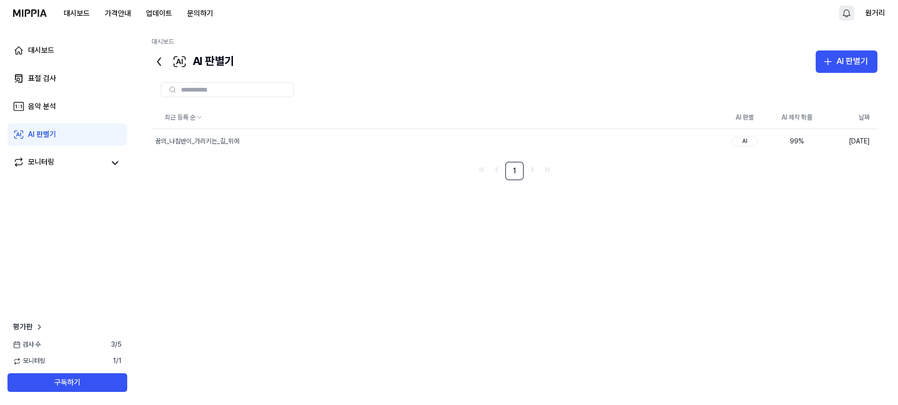
scroll to position [0, 0]
